Goal: Communication & Community: Answer question/provide support

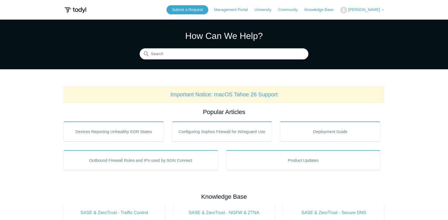
click at [368, 9] on span "[PERSON_NAME]" at bounding box center [364, 9] width 32 height 4
click at [374, 21] on link "My Support Requests" at bounding box center [367, 22] width 54 height 10
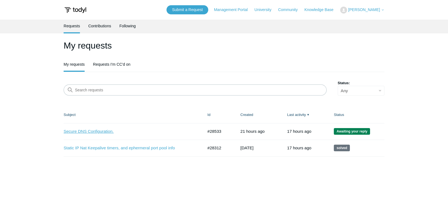
click at [103, 130] on link "Secure DNS Configuration." at bounding box center [129, 131] width 131 height 6
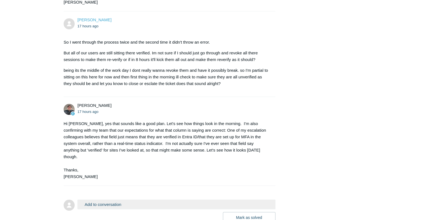
scroll to position [714, 0]
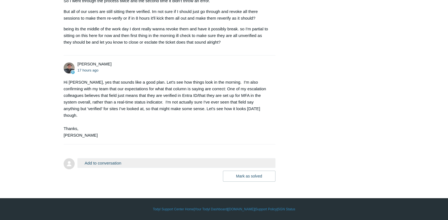
click at [129, 163] on button "Add to conversation" at bounding box center [176, 163] width 198 height 10
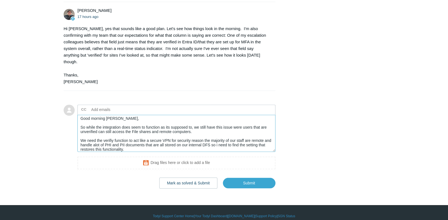
scroll to position [775, 0]
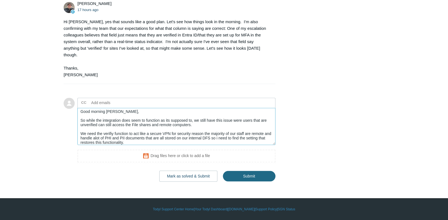
type textarea "Good morning matt, So while the integration does seem to function as its suppos…"
click at [246, 176] on input "Submit" at bounding box center [249, 176] width 53 height 11
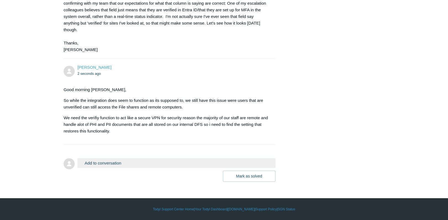
scroll to position [800, 0]
click at [105, 163] on button "Add to conversation" at bounding box center [176, 163] width 198 height 10
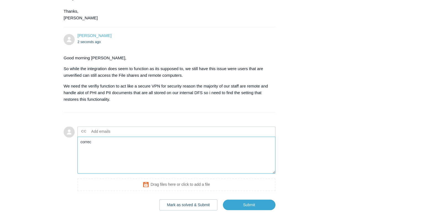
type textarea "correct"
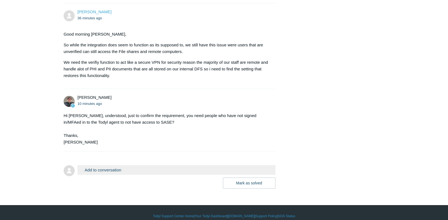
scroll to position [862, 0]
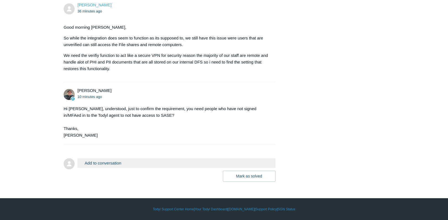
click at [107, 162] on button "Add to conversation" at bounding box center [176, 163] width 198 height 10
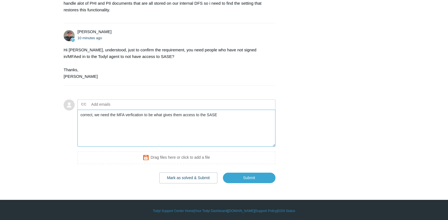
scroll to position [923, 0]
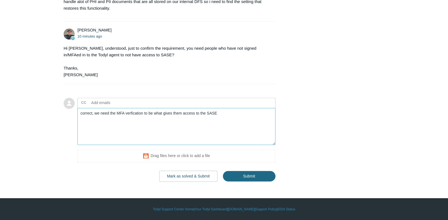
type textarea "correct, we need the MFA verfication to be what gives them access to the SASE"
click at [254, 181] on input "Submit" at bounding box center [249, 176] width 53 height 11
